Goal: Check status: Check status

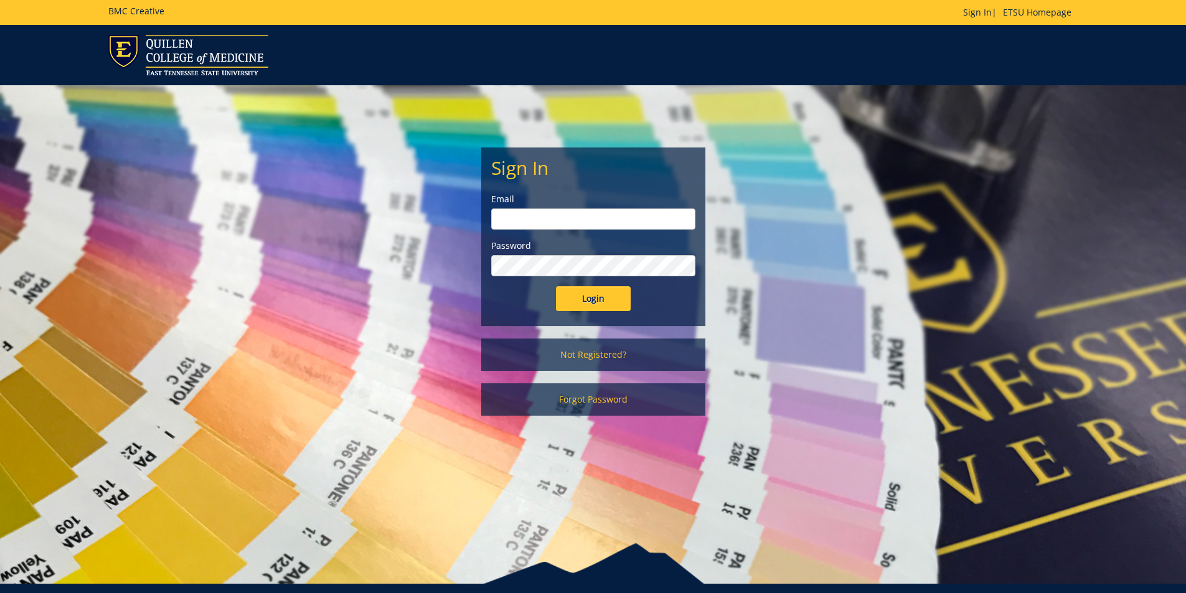
type input "[EMAIL_ADDRESS][DOMAIN_NAME]"
click at [607, 305] on input "Login" at bounding box center [593, 298] width 75 height 25
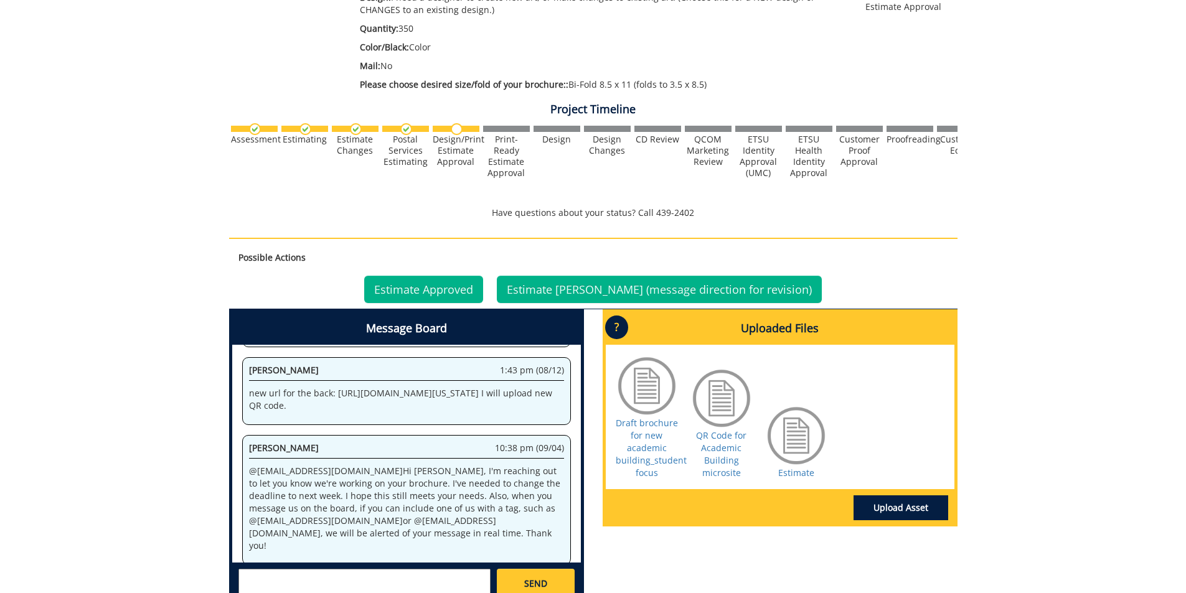
scroll to position [311, 0]
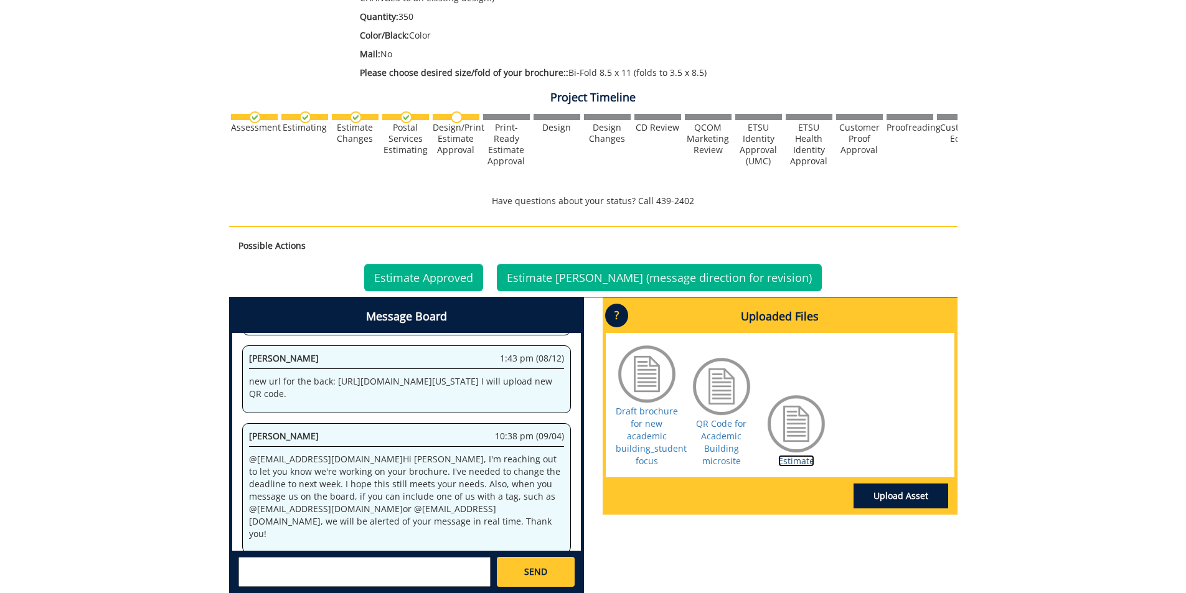
click at [810, 462] on link "Estimate" at bounding box center [796, 461] width 36 height 12
click at [436, 281] on link "Estimate Approved" at bounding box center [423, 277] width 119 height 27
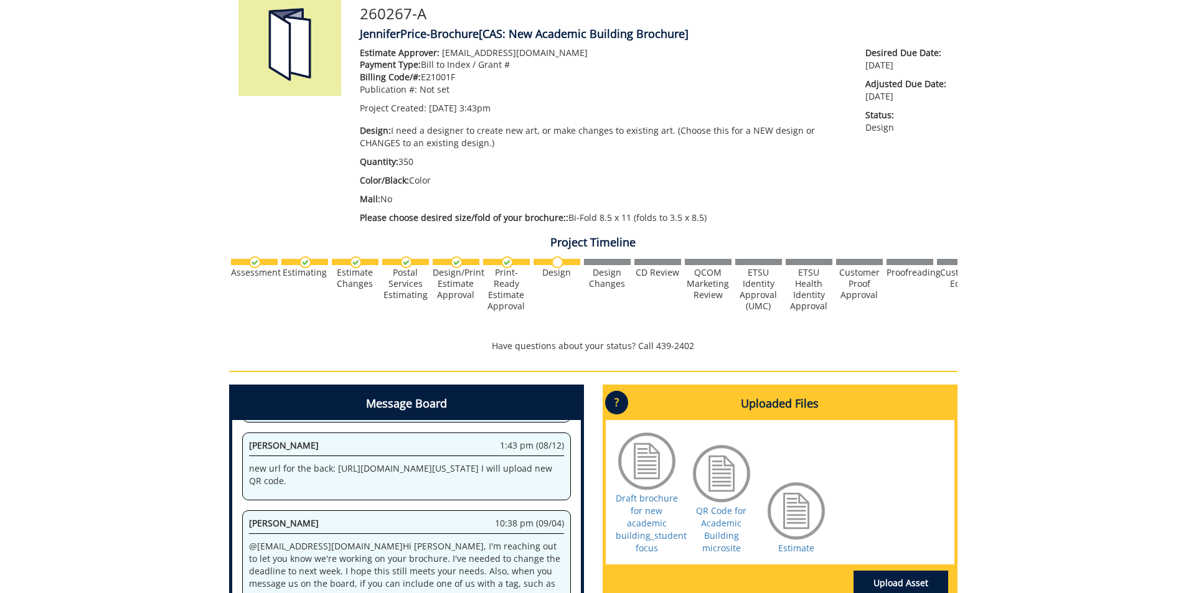
scroll to position [187, 0]
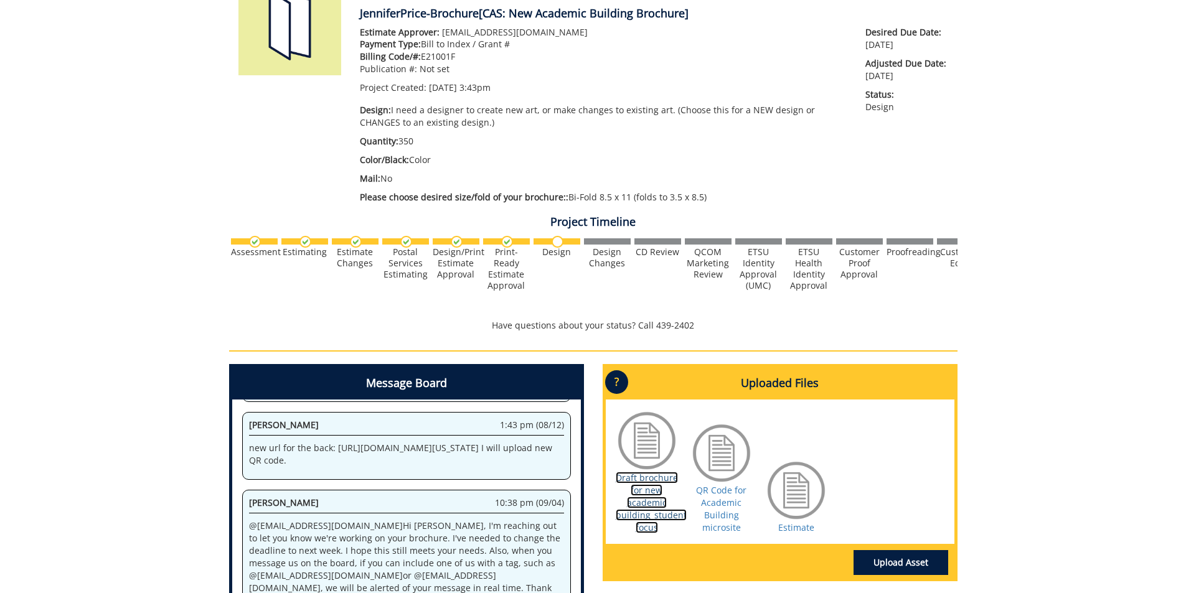
click at [644, 512] on link "Draft brochure for new academic building_student focus" at bounding box center [651, 503] width 71 height 62
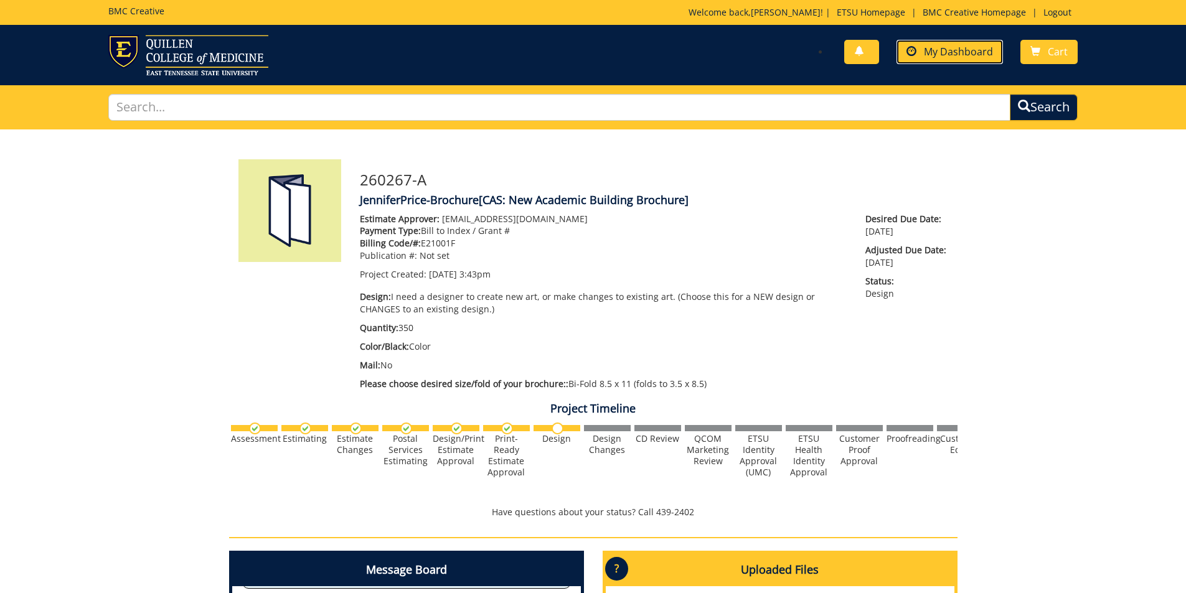
click at [982, 48] on span "My Dashboard" at bounding box center [958, 52] width 69 height 14
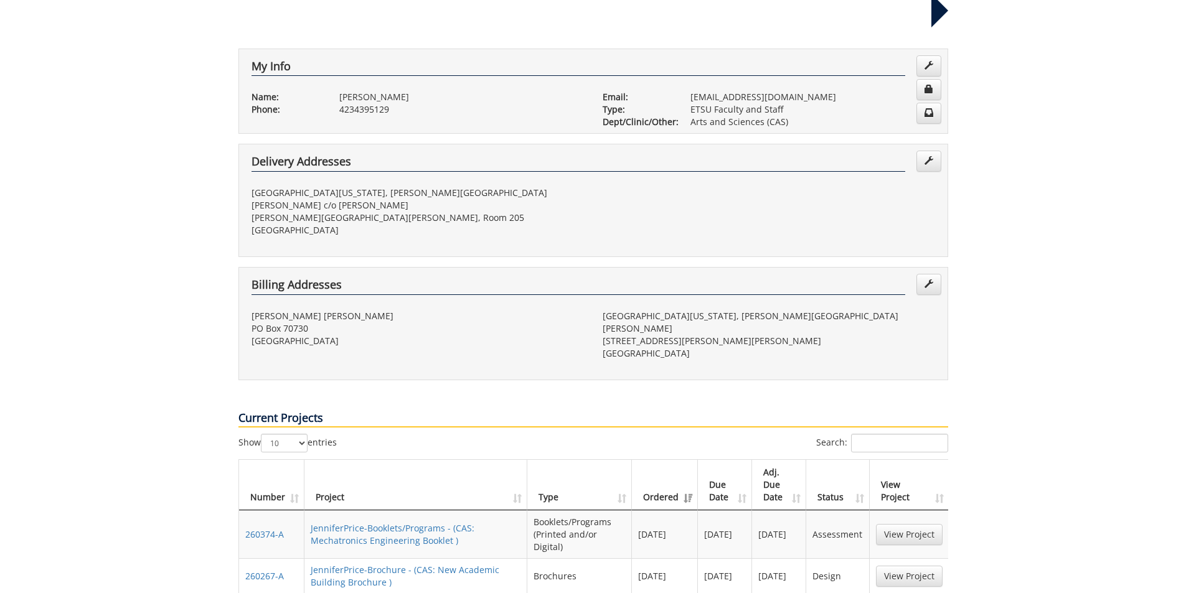
scroll to position [311, 0]
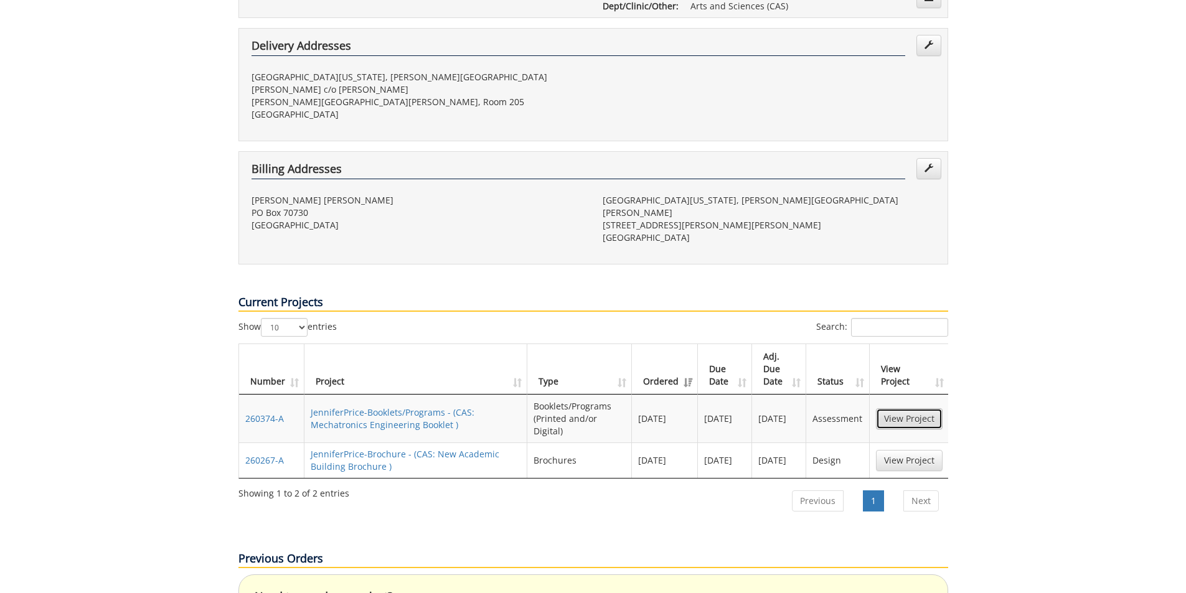
click at [898, 408] on link "View Project" at bounding box center [909, 418] width 67 height 21
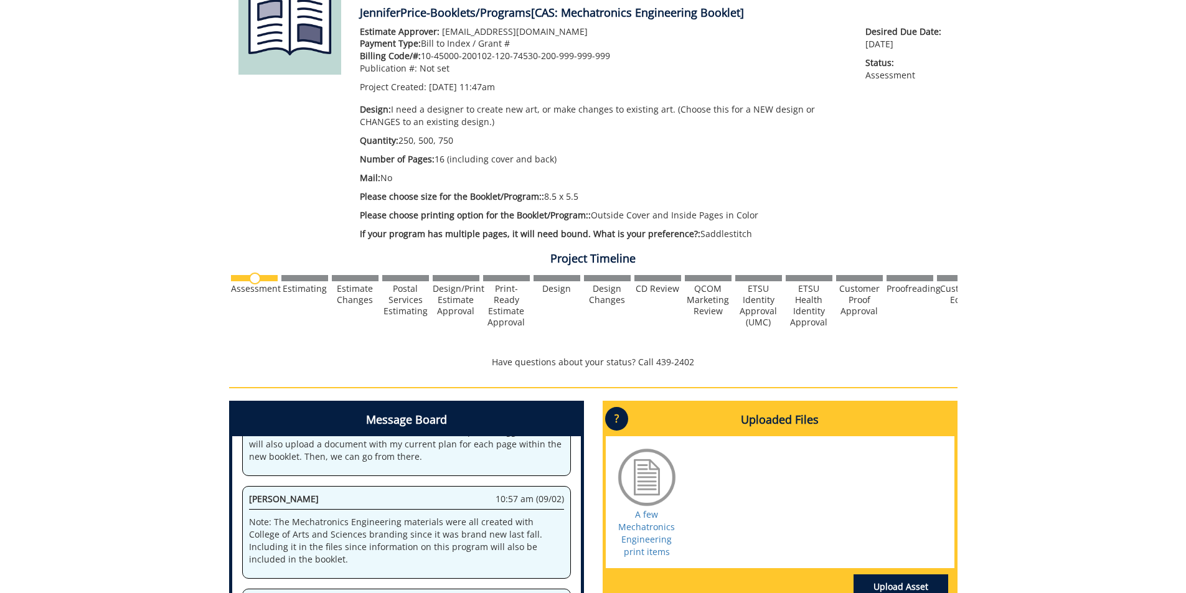
scroll to position [187, 0]
